Goal: Find specific page/section

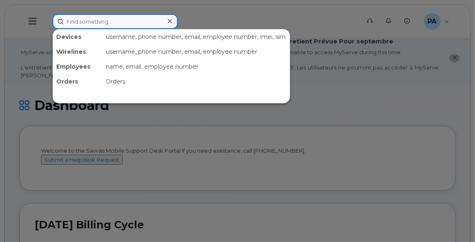
click at [134, 24] on input at bounding box center [115, 21] width 125 height 15
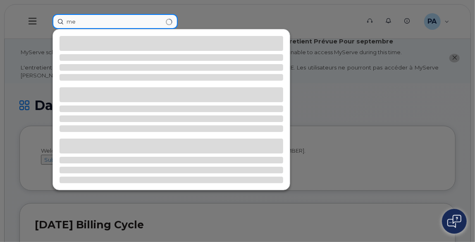
type input "m"
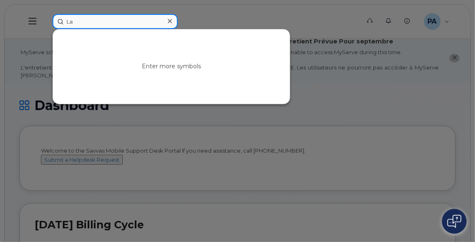
type input "L"
paste input "[PERSON_NAME][EMAIL_ADDRESS][PERSON_NAME][PERSON_NAME][DOMAIN_NAME]"
type input "[PERSON_NAME][EMAIL_ADDRESS][PERSON_NAME][PERSON_NAME][DOMAIN_NAME]"
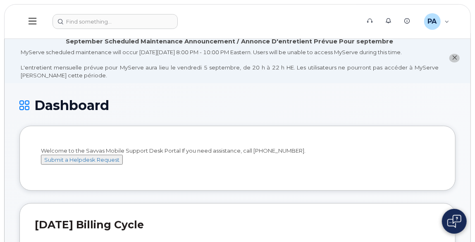
click at [295, 111] on h1 "Dashboard" at bounding box center [237, 105] width 437 height 14
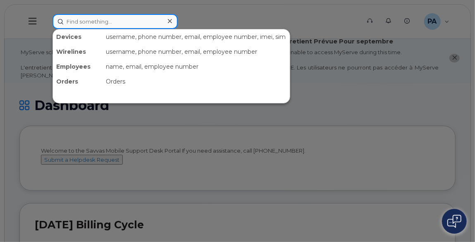
click at [106, 19] on input at bounding box center [115, 21] width 125 height 15
paste input "[PERSON_NAME][EMAIL_ADDRESS][PERSON_NAME][PERSON_NAME][DOMAIN_NAME]"
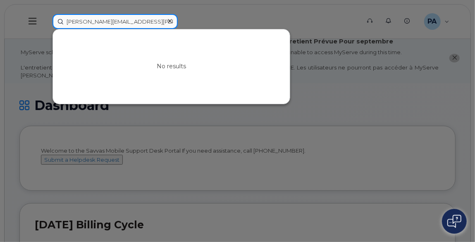
type input "[PERSON_NAME][EMAIL_ADDRESS][PERSON_NAME][PERSON_NAME][DOMAIN_NAME]"
